Goal: Information Seeking & Learning: Learn about a topic

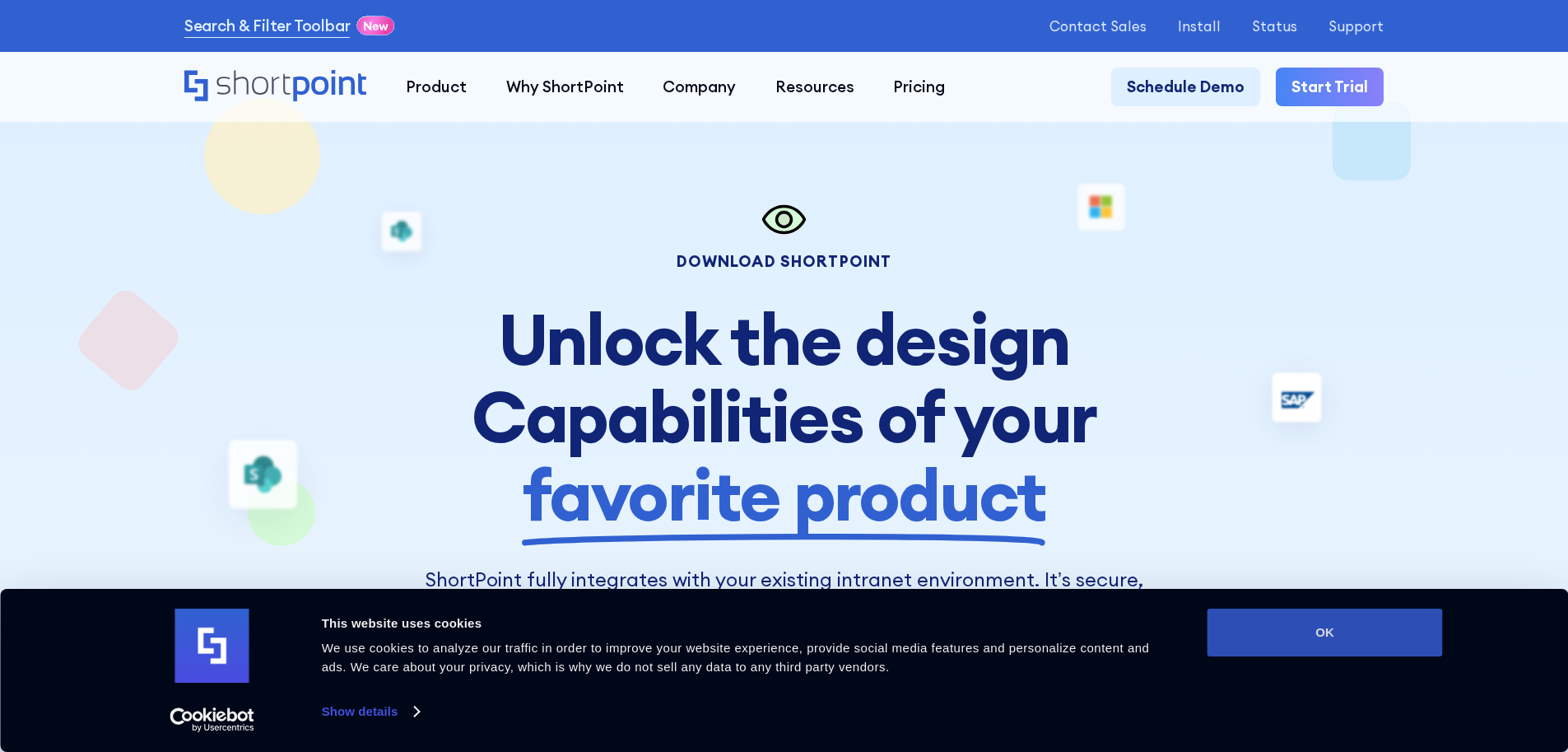
click at [1285, 632] on button "OK" at bounding box center [1325, 632] width 235 height 48
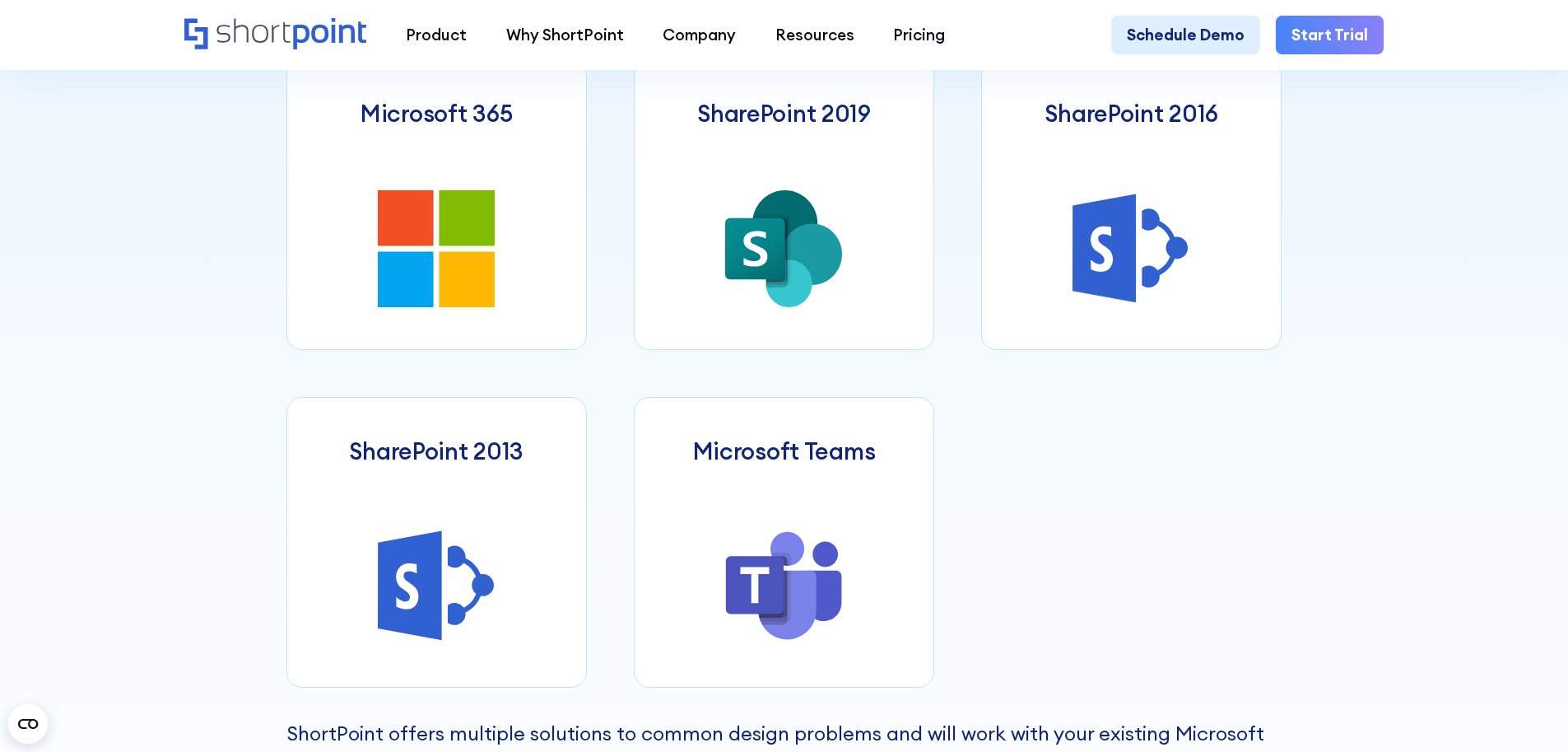
scroll to position [906, 0]
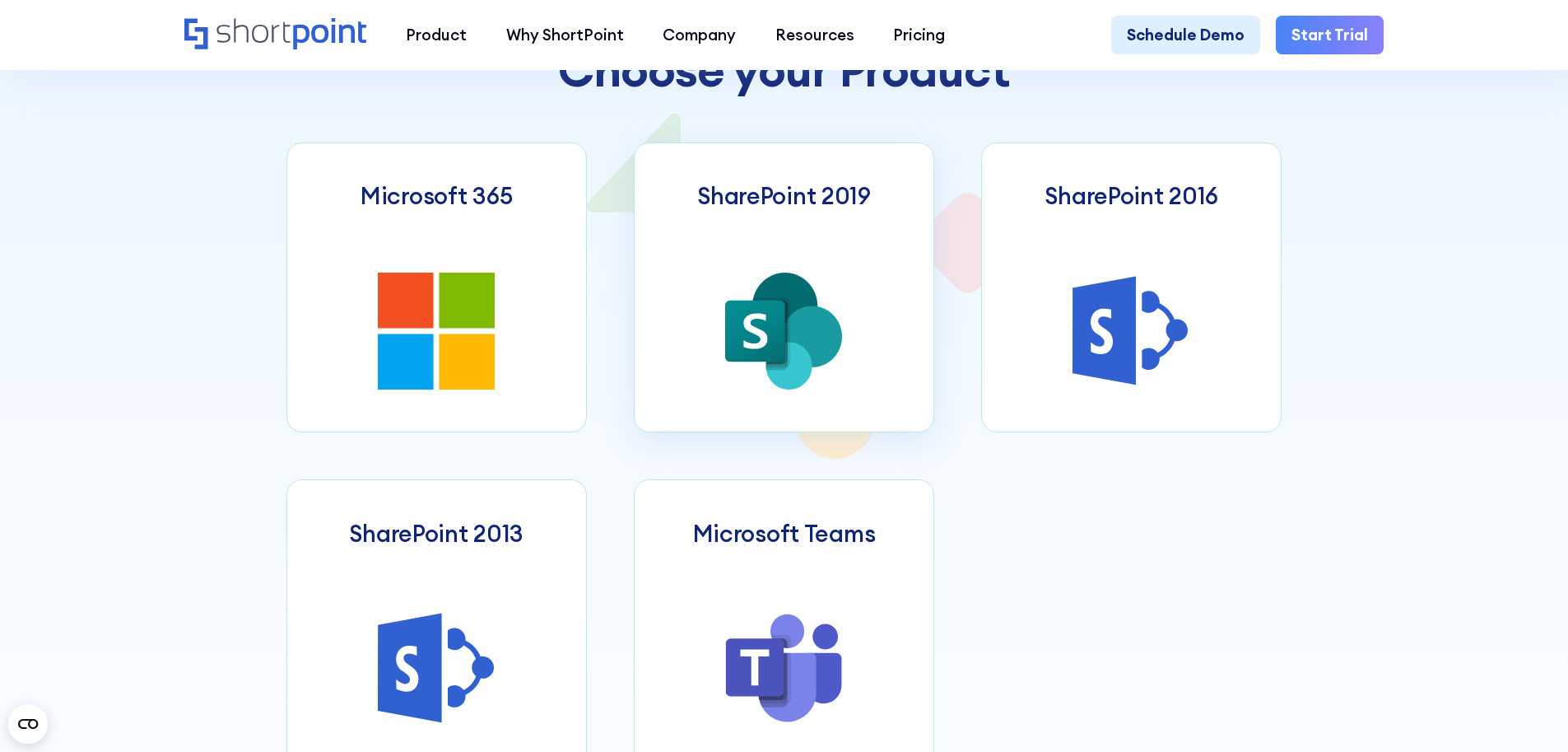
click at [807, 371] on icon at bounding box center [789, 367] width 46 height 48
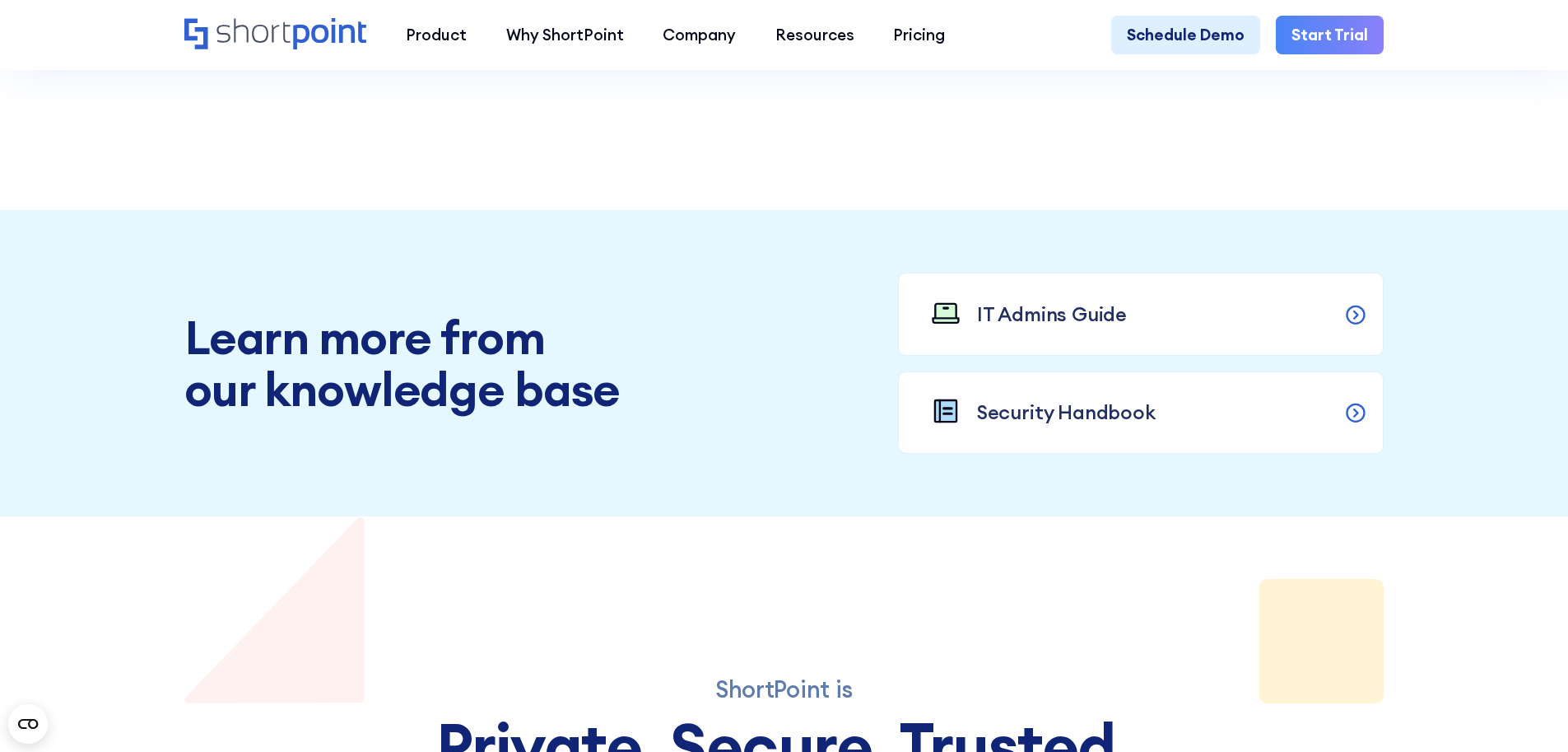
scroll to position [1565, 0]
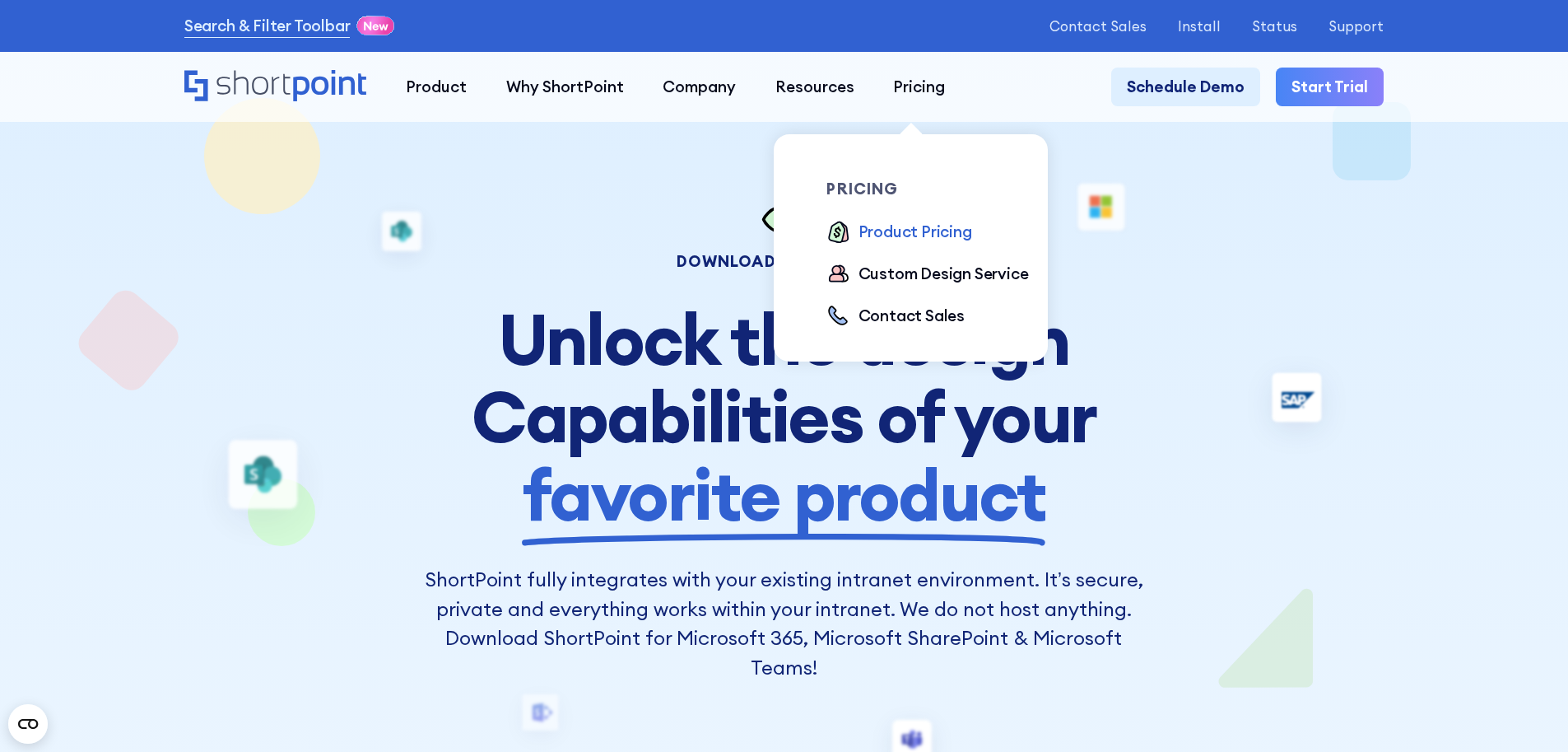
click at [898, 242] on div "Product Pricing" at bounding box center [915, 231] width 113 height 24
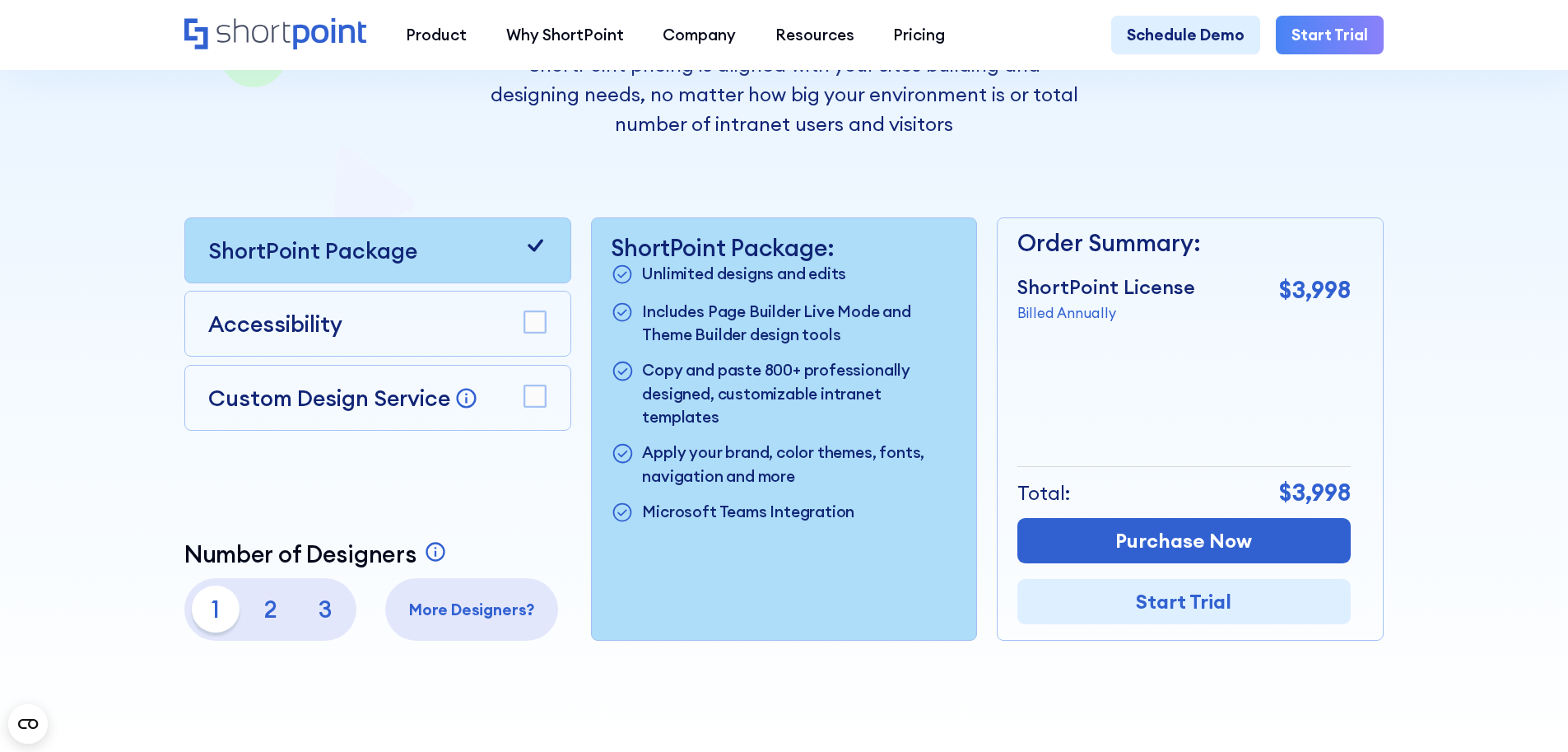
scroll to position [494, 0]
